Goal: Find specific page/section: Find specific page/section

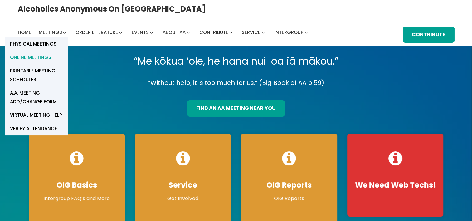
click at [51, 53] on span "Online Meetings" at bounding box center [30, 57] width 41 height 9
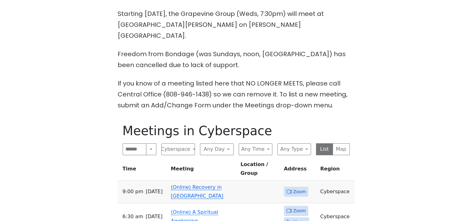
scroll to position [249, 0]
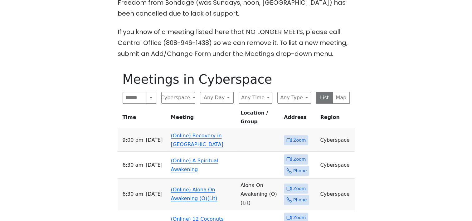
click at [190, 129] on td "(Online) Recovery in Da House" at bounding box center [203, 140] width 70 height 23
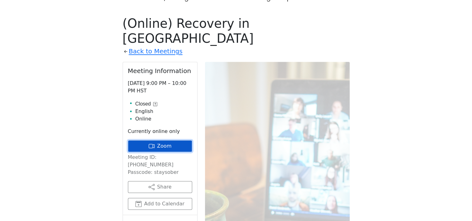
click at [167, 140] on link "Zoom" at bounding box center [160, 146] width 64 height 12
